Goal: Transaction & Acquisition: Book appointment/travel/reservation

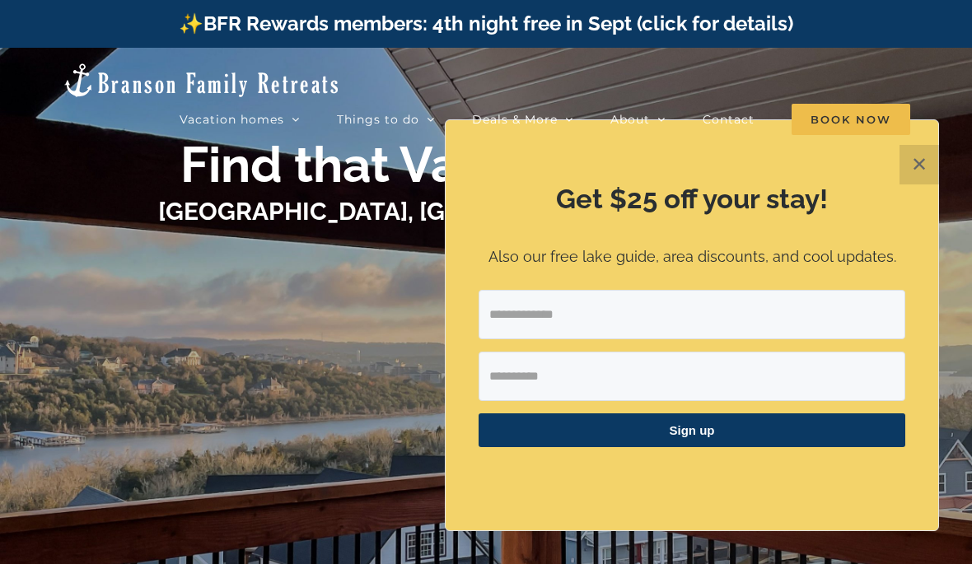
click at [916, 166] on button "✕" at bounding box center [919, 165] width 40 height 40
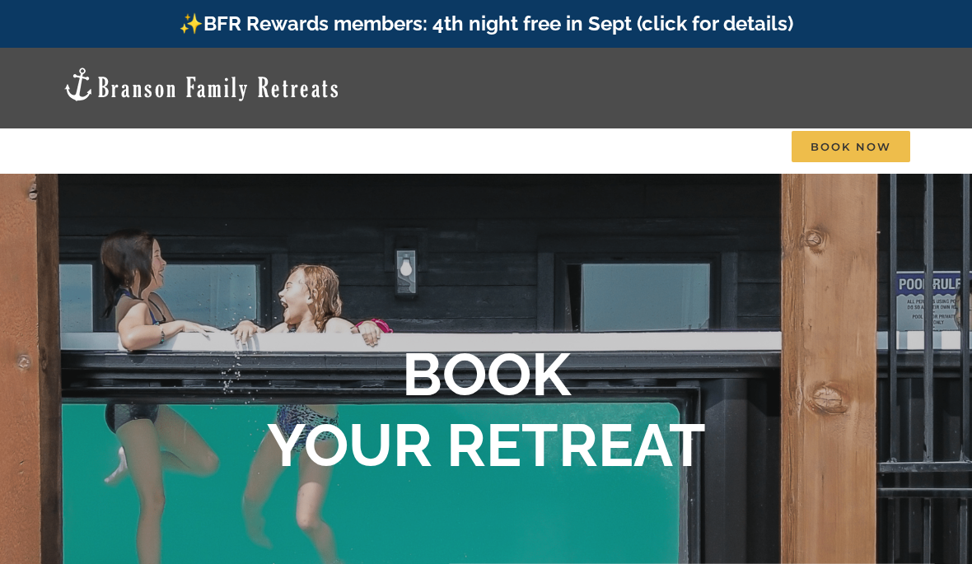
click at [512, 210] on span "Dreamweaver Cabin | 4 Bedrooms" at bounding box center [487, 216] width 171 height 12
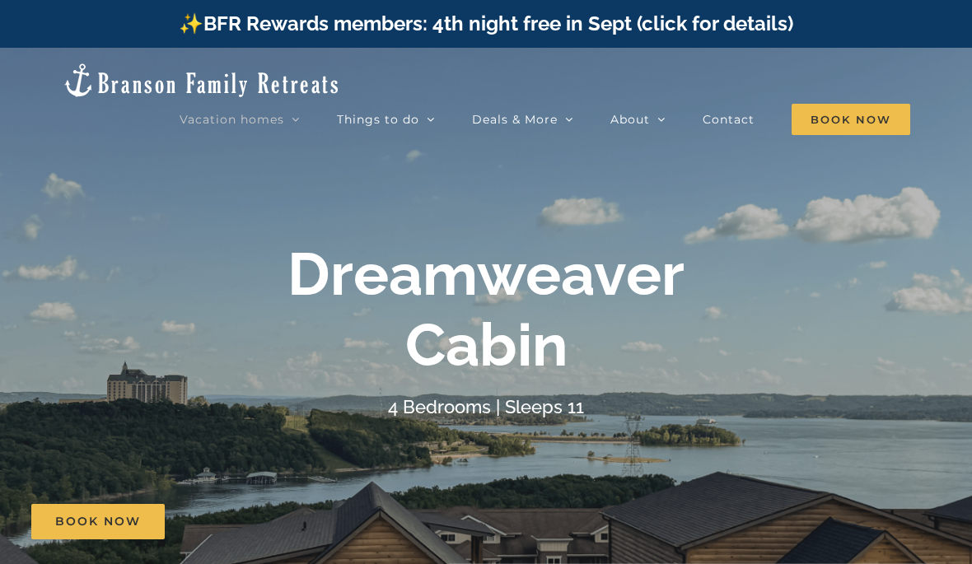
click at [35, 86] on div "Vacation homes 2 to 3 Bedrooms Mini Camp | 2 Bedrooms Mini Pearl | 2 Bedrooms M…" at bounding box center [486, 96] width 922 height 96
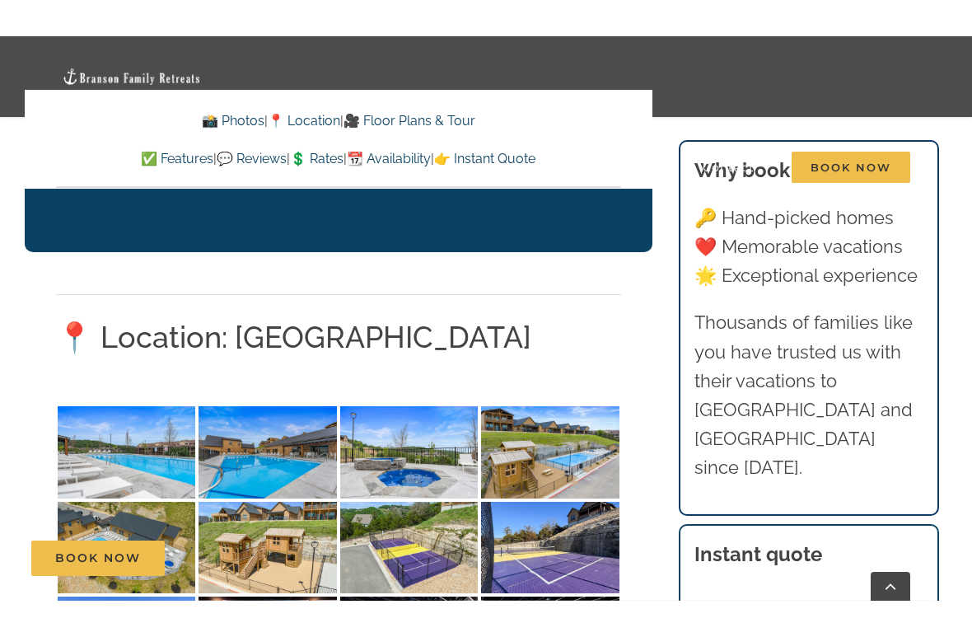
scroll to position [3121, 0]
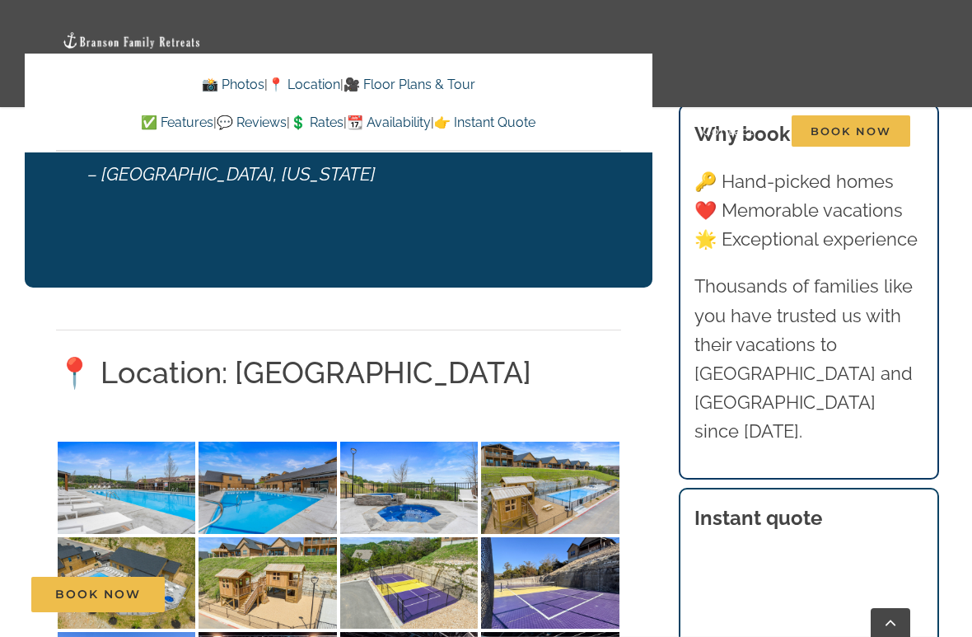
click at [125, 441] on img at bounding box center [127, 487] width 138 height 92
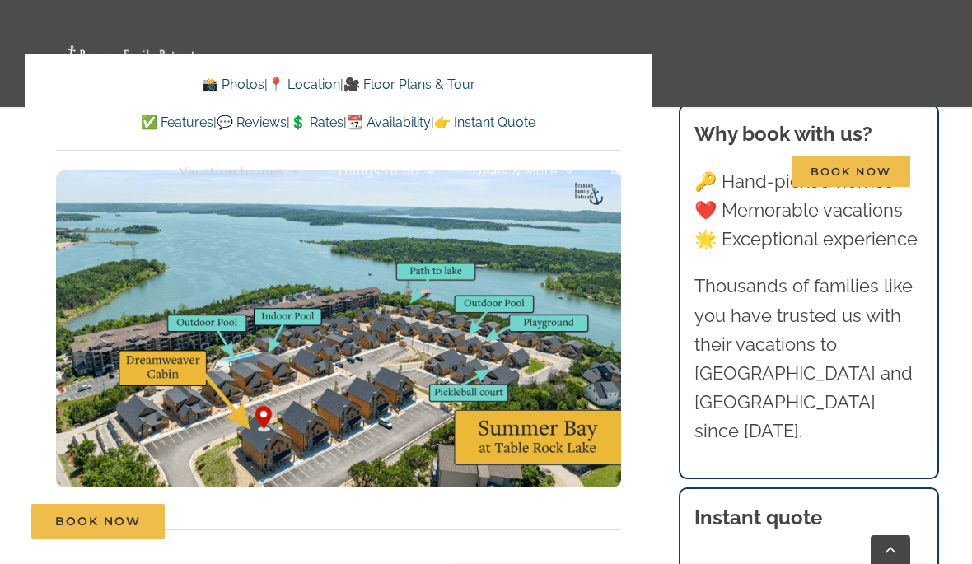
scroll to position [4273, 0]
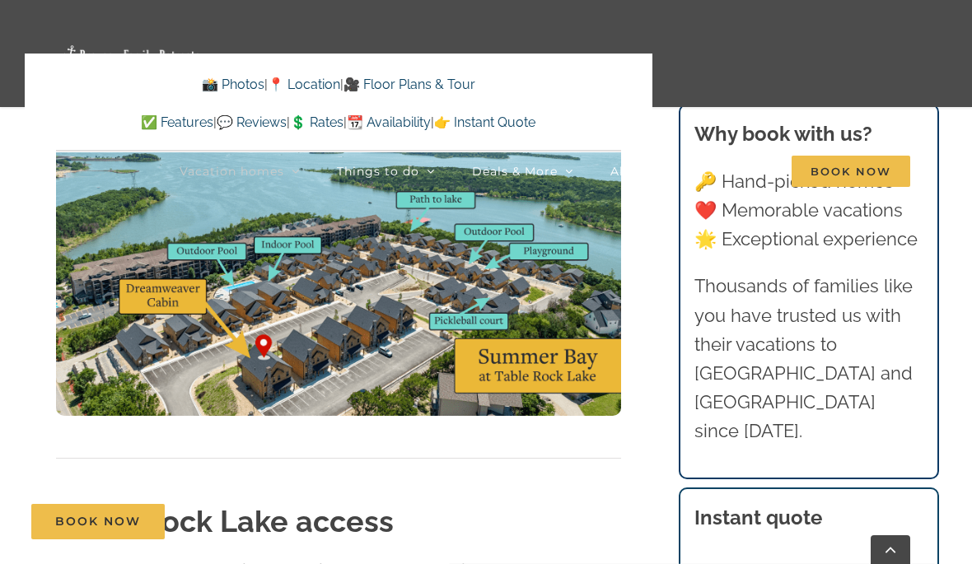
click at [113, 183] on div "Vacation homes 2 to 3 Bedrooms Mini Camp | 2 Bedrooms Mini Pearl | 2 Bedrooms M…" at bounding box center [486, 112] width 922 height 225
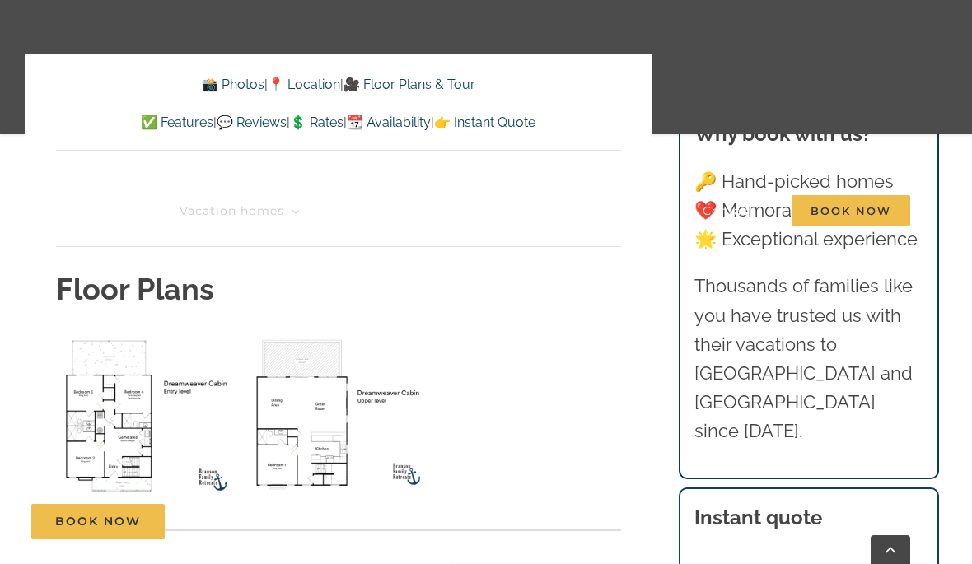
scroll to position [6038, 0]
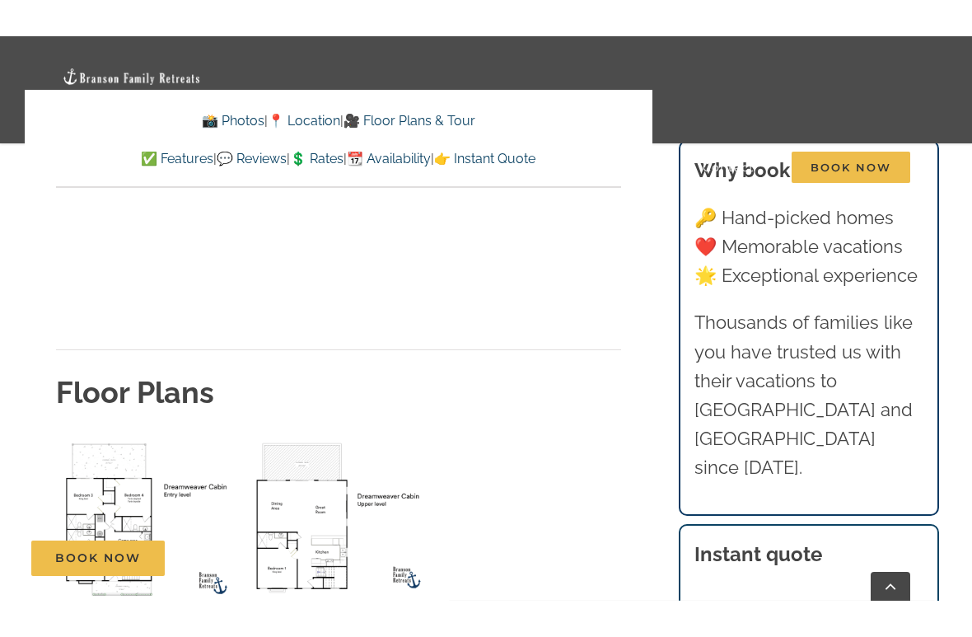
scroll to position [5978, 0]
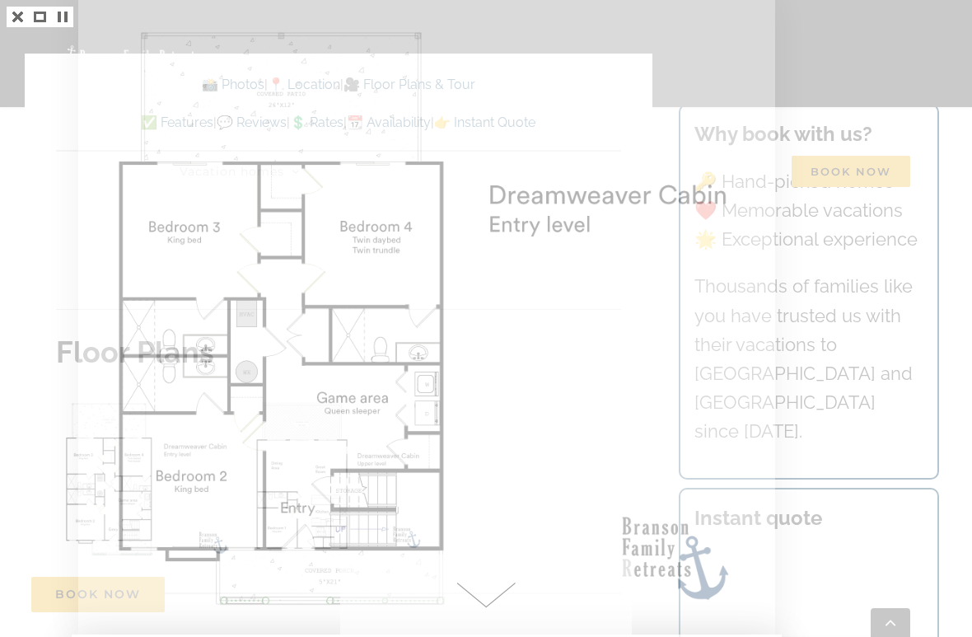
click at [136, 433] on img at bounding box center [427, 318] width 692 height 637
click at [121, 382] on img at bounding box center [427, 318] width 692 height 637
click at [131, 417] on img at bounding box center [427, 318] width 692 height 637
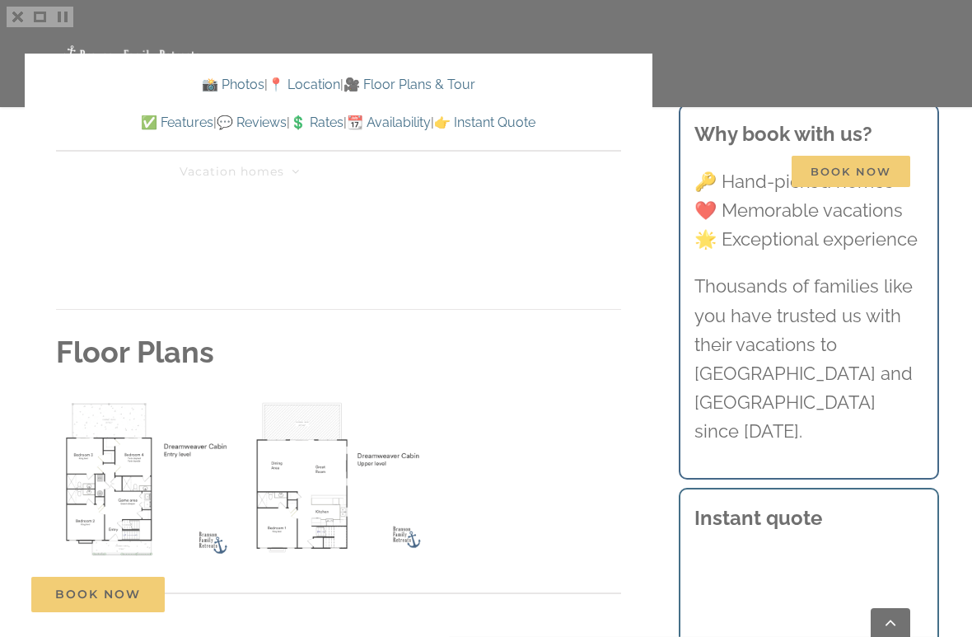
click at [34, 563] on div at bounding box center [486, 318] width 972 height 637
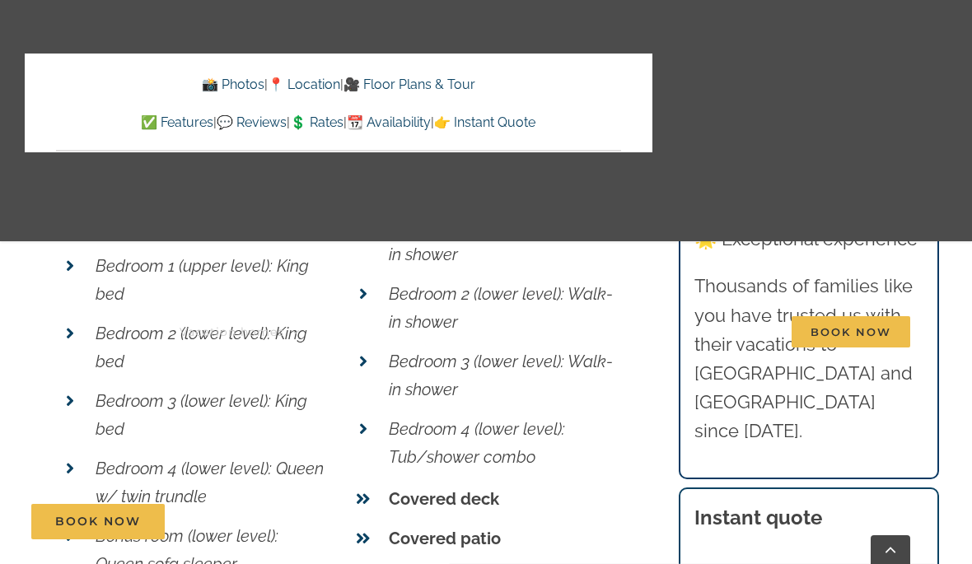
scroll to position [6527, 0]
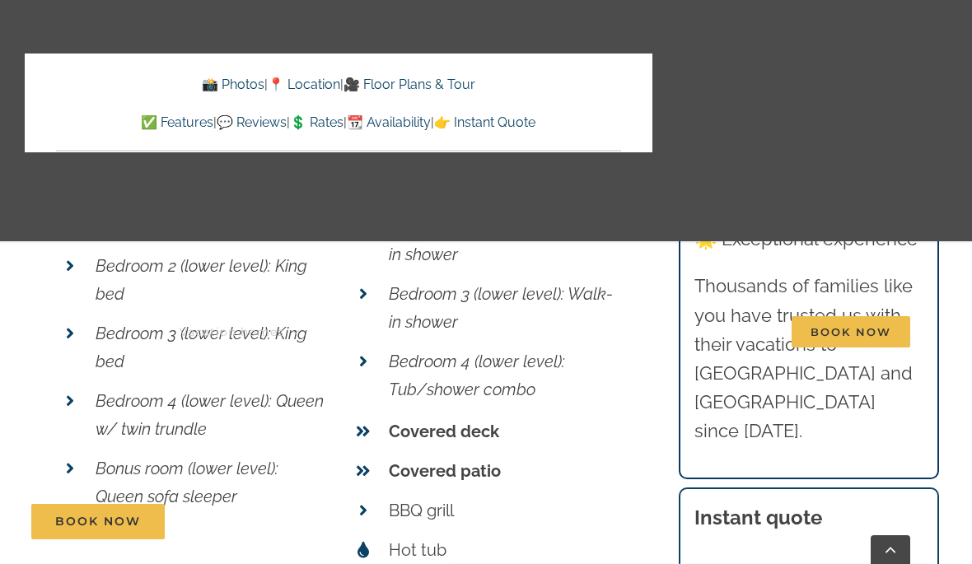
click at [31, 537] on link "Book Now" at bounding box center [97, 521] width 133 height 35
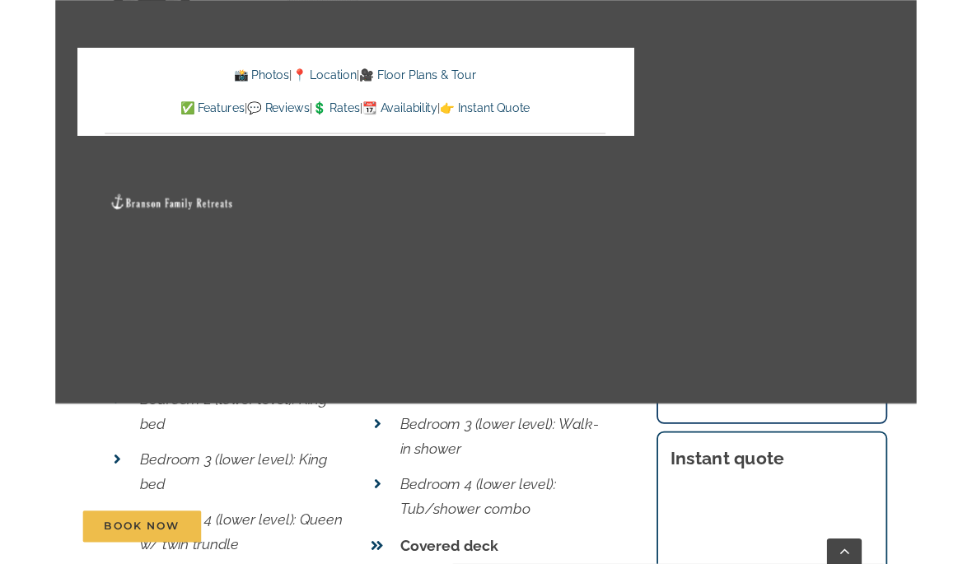
scroll to position [6339, 0]
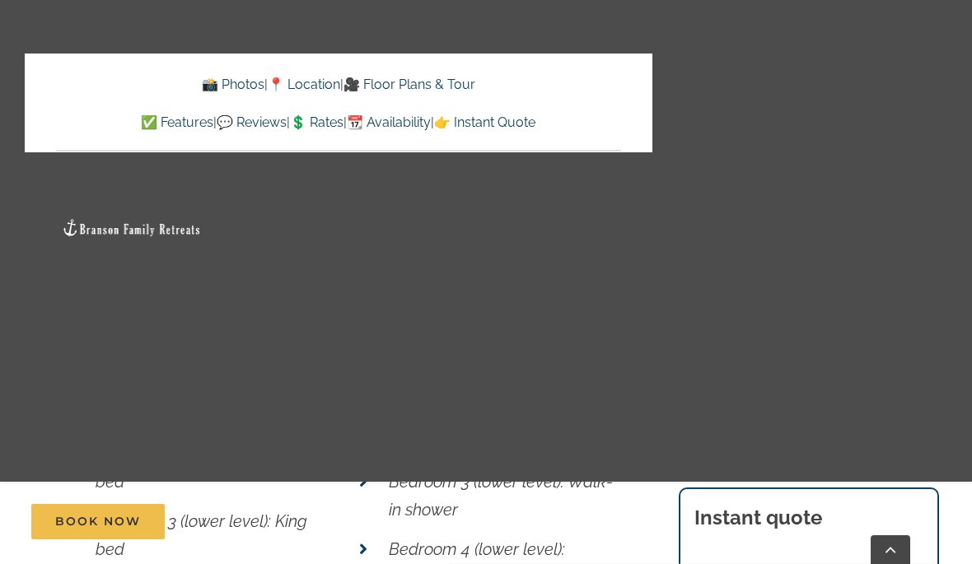
click at [62, 351] on div "Vacation homes 2 to 3 Bedrooms Mini Camp | 2 Bedrooms Mini Pearl | 2 Bedrooms M…" at bounding box center [486, 460] width 922 height 921
click at [61, 344] on div "Vacation homes 2 to 3 Bedrooms Mini Camp | 2 Bedrooms Mini Pearl | 2 Bedrooms M…" at bounding box center [486, 460] width 922 height 921
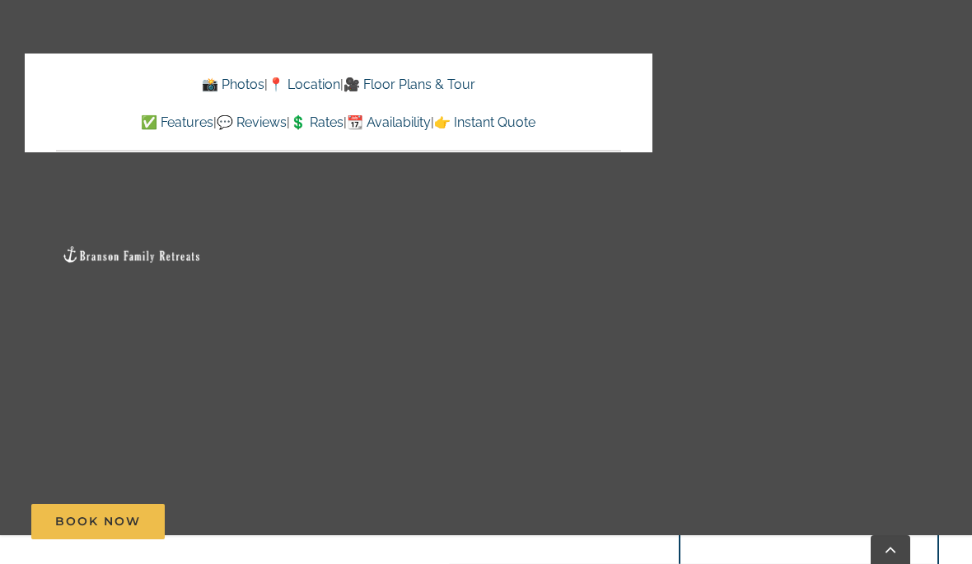
scroll to position [6612, 0]
click at [882, 554] on link "Go to Top" at bounding box center [891, 549] width 40 height 29
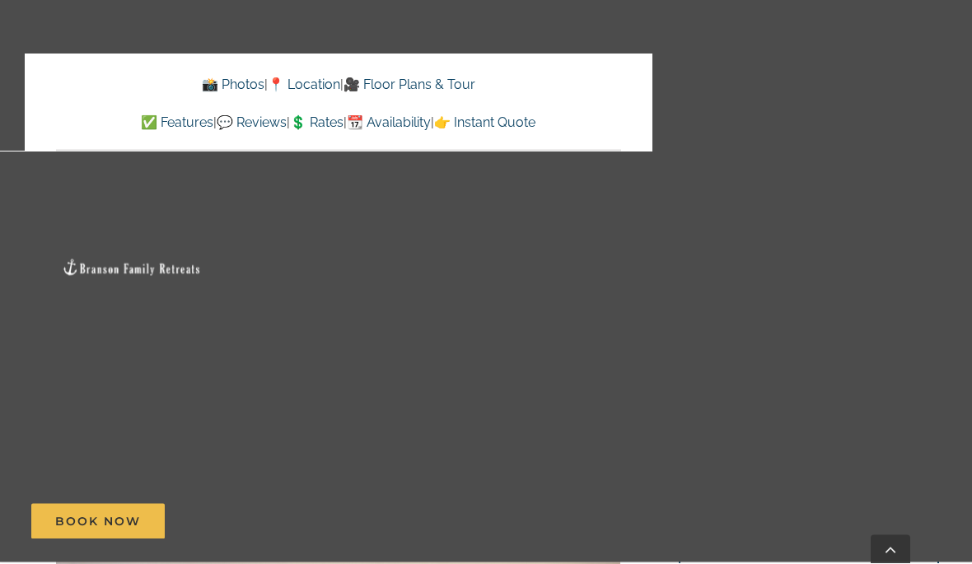
scroll to position [766, 0]
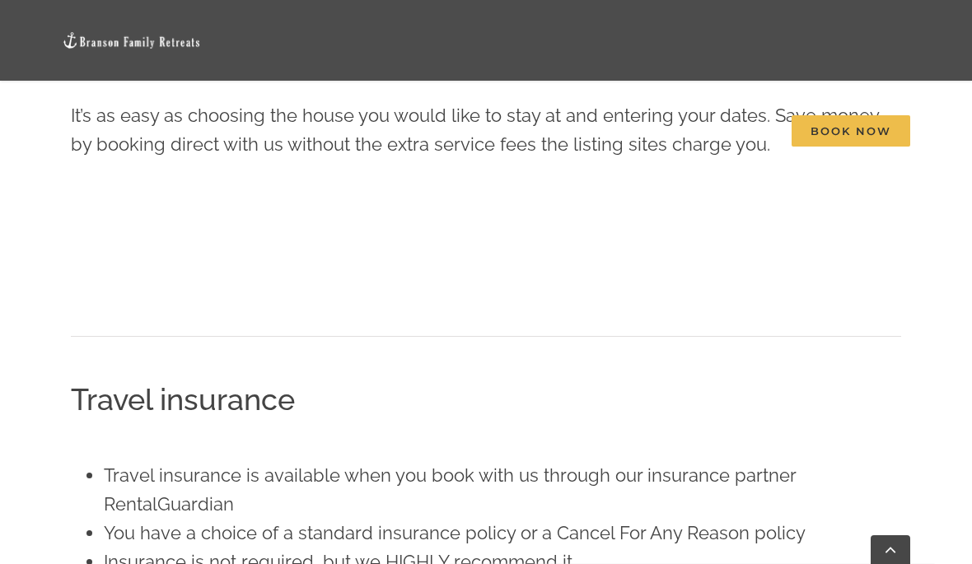
scroll to position [657, 0]
click at [824, 192] on div at bounding box center [486, 236] width 830 height 119
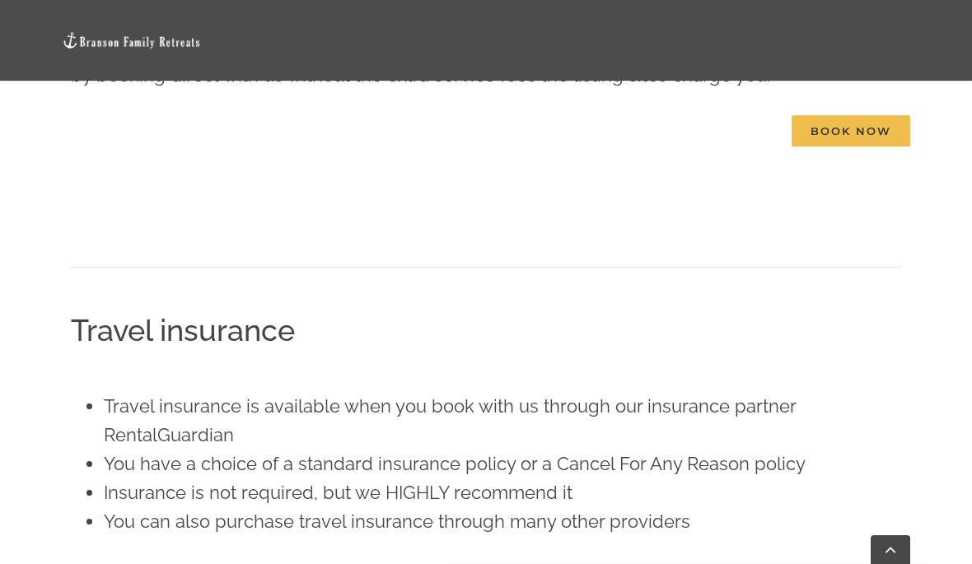
scroll to position [703, 0]
